Goal: Transaction & Acquisition: Subscribe to service/newsletter

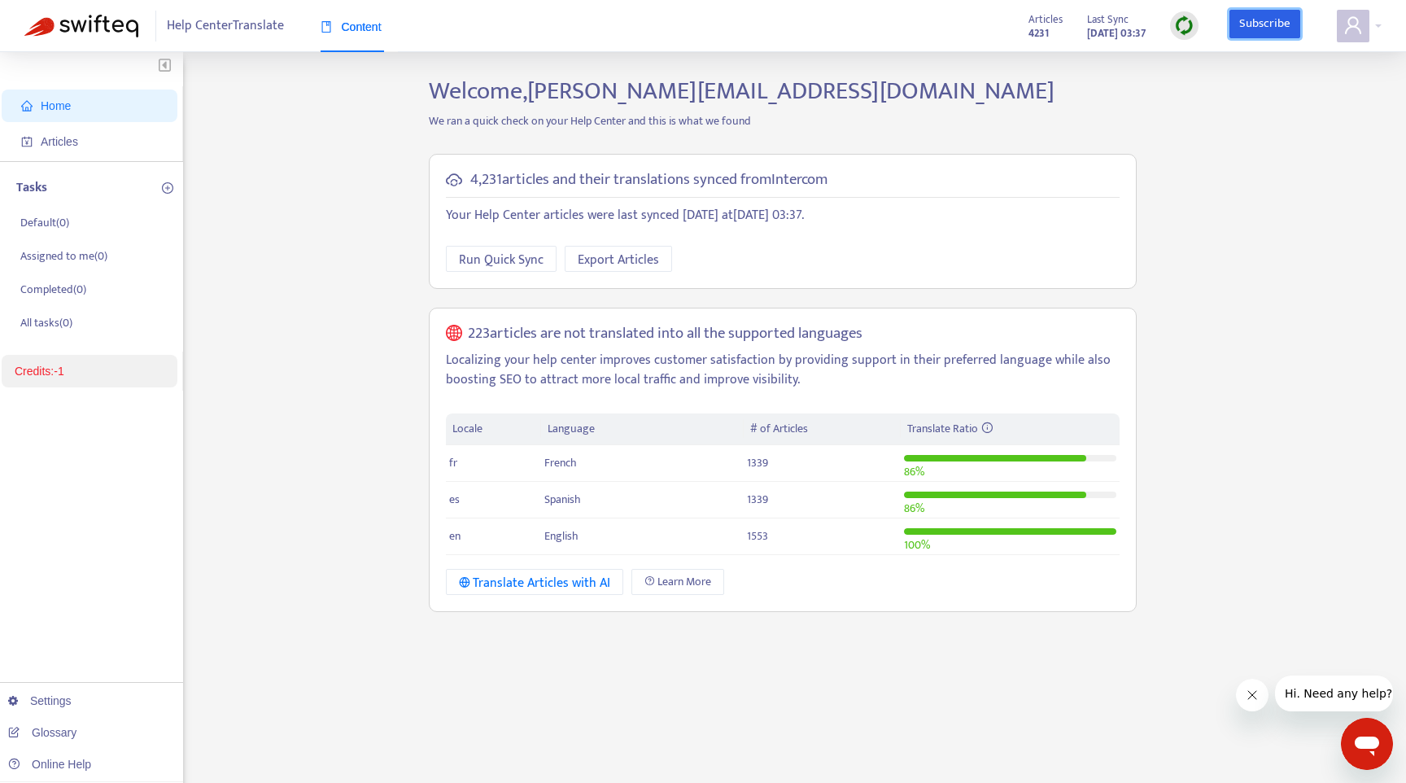
click at [1262, 25] on link "Subscribe" at bounding box center [1265, 24] width 72 height 29
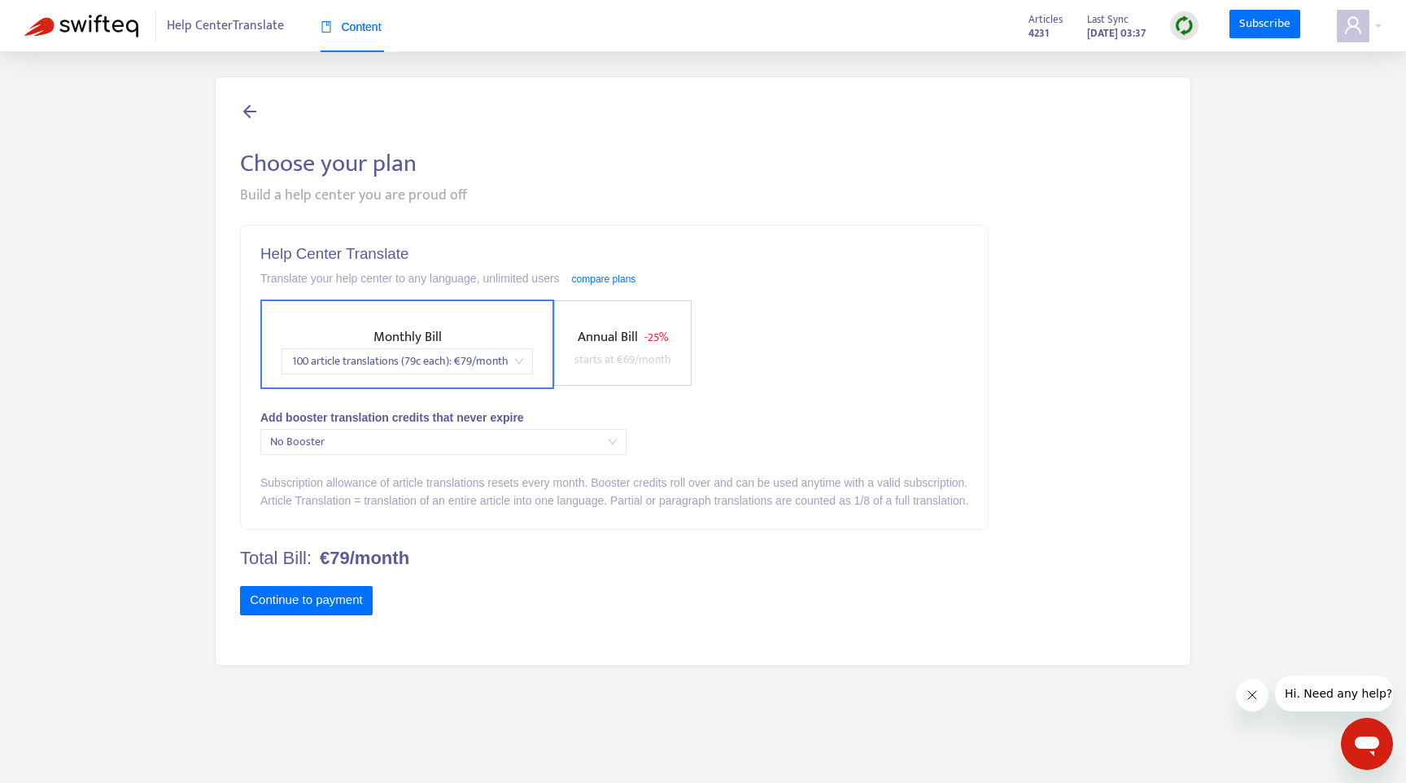
click at [618, 347] on span "Annual Bill" at bounding box center [608, 336] width 60 height 23
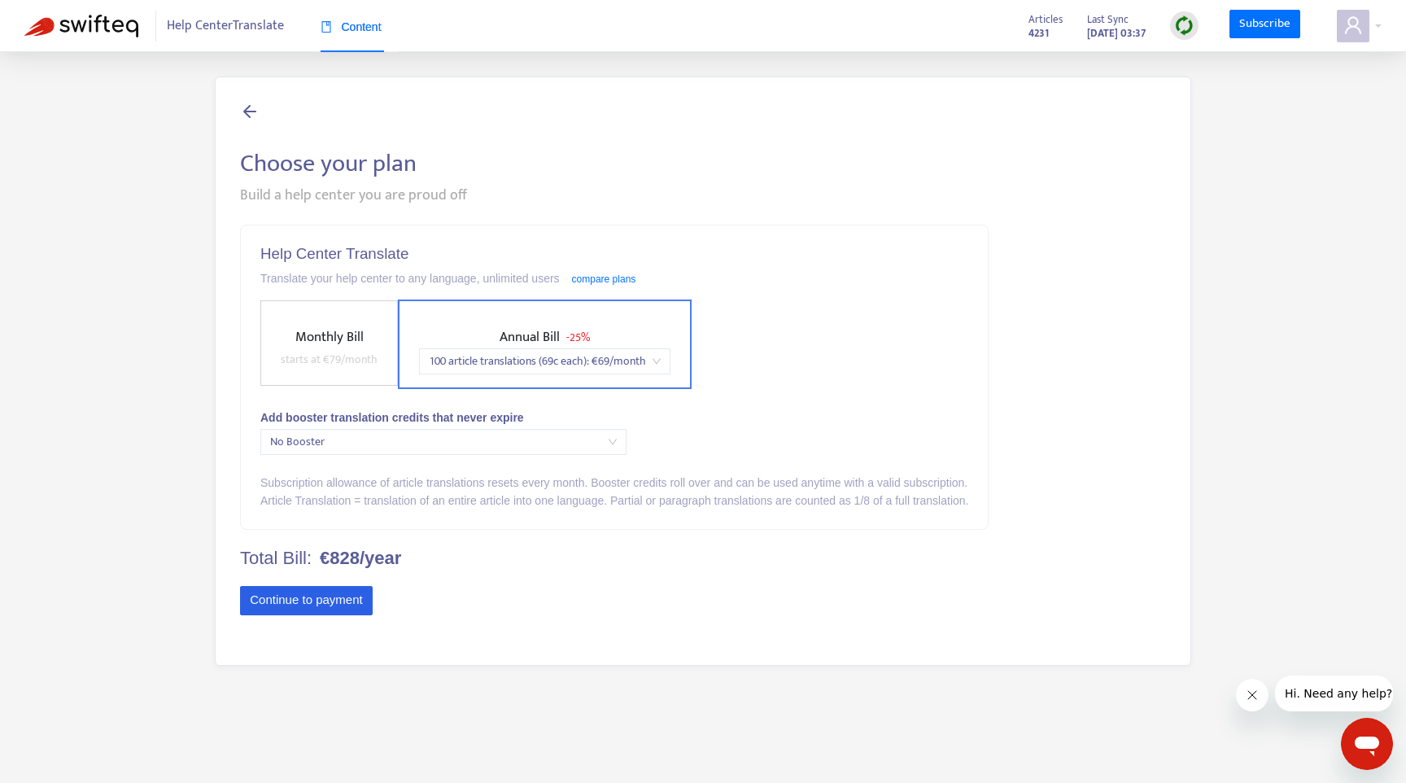
click at [310, 611] on button "Continue to payment" at bounding box center [306, 600] width 133 height 29
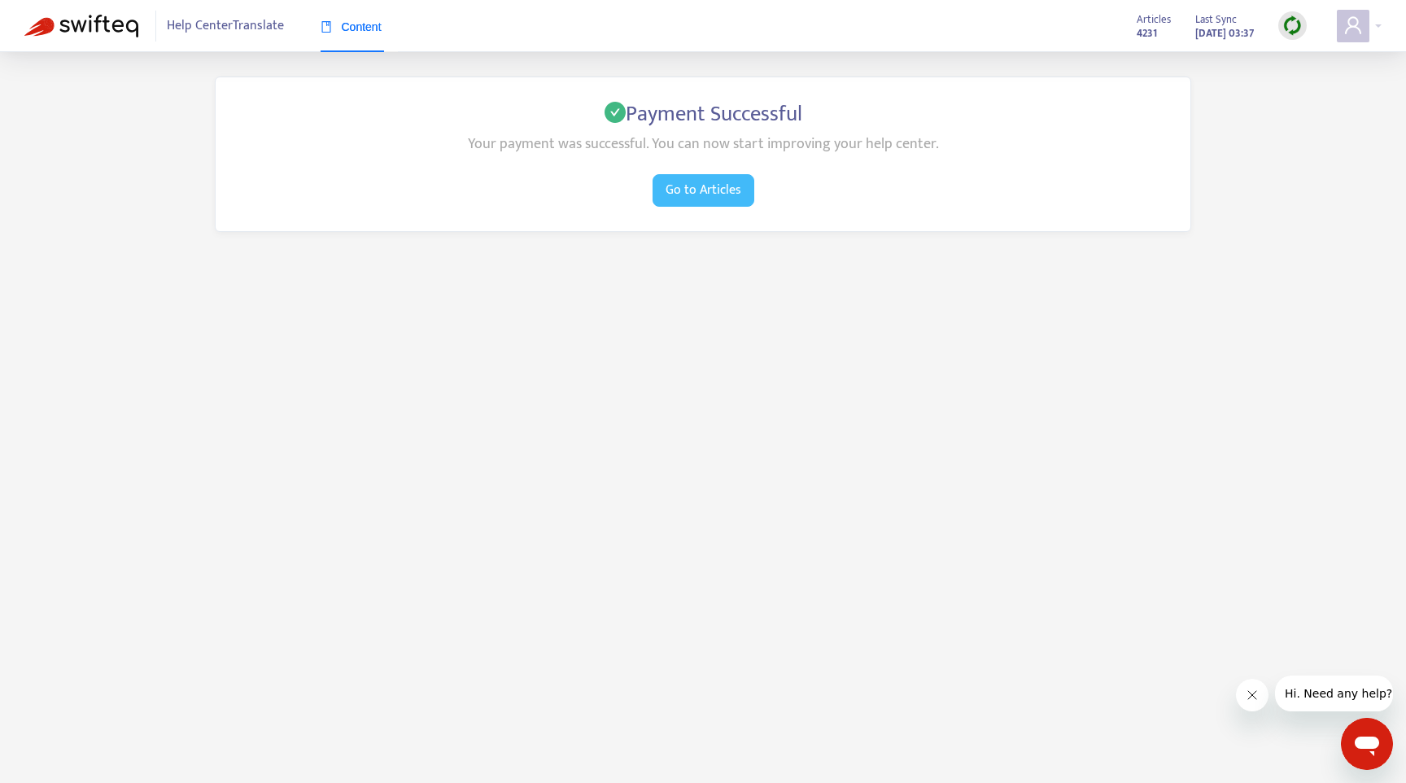
click at [725, 195] on span "Go to Articles" at bounding box center [703, 190] width 76 height 20
